Goal: Check status: Check status

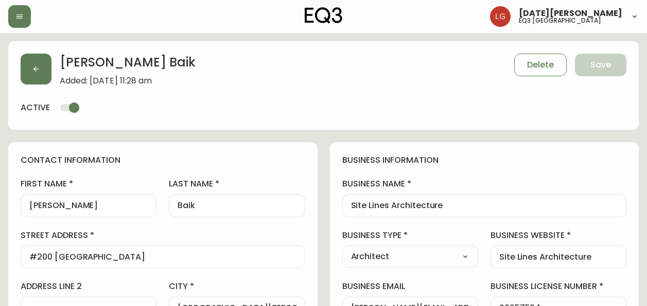
select select "BC"
select select "CA"
select select "CA_EN"
select select "Other"
select select "Architect"
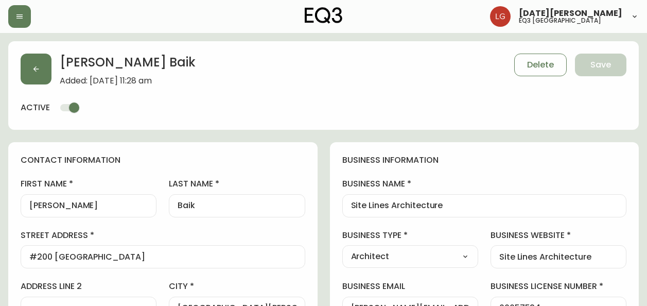
select select "cjw10z96p001r6gs00juufhhe"
select select "false"
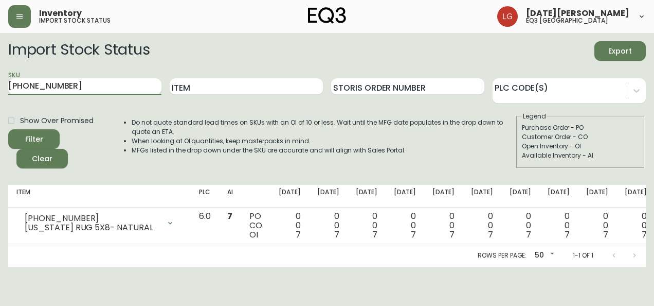
drag, startPoint x: 55, startPoint y: 83, endPoint x: -2, endPoint y: 84, distance: 57.1
click at [0, 84] on html "Inventory import stock status [DATE][PERSON_NAME] eq3 [GEOGRAPHIC_DATA] Import …" at bounding box center [327, 133] width 654 height 266
type input "[PHONE_NUMBER]"
click at [8, 129] on button "Filter" at bounding box center [33, 139] width 51 height 20
